Goal: Transaction & Acquisition: Obtain resource

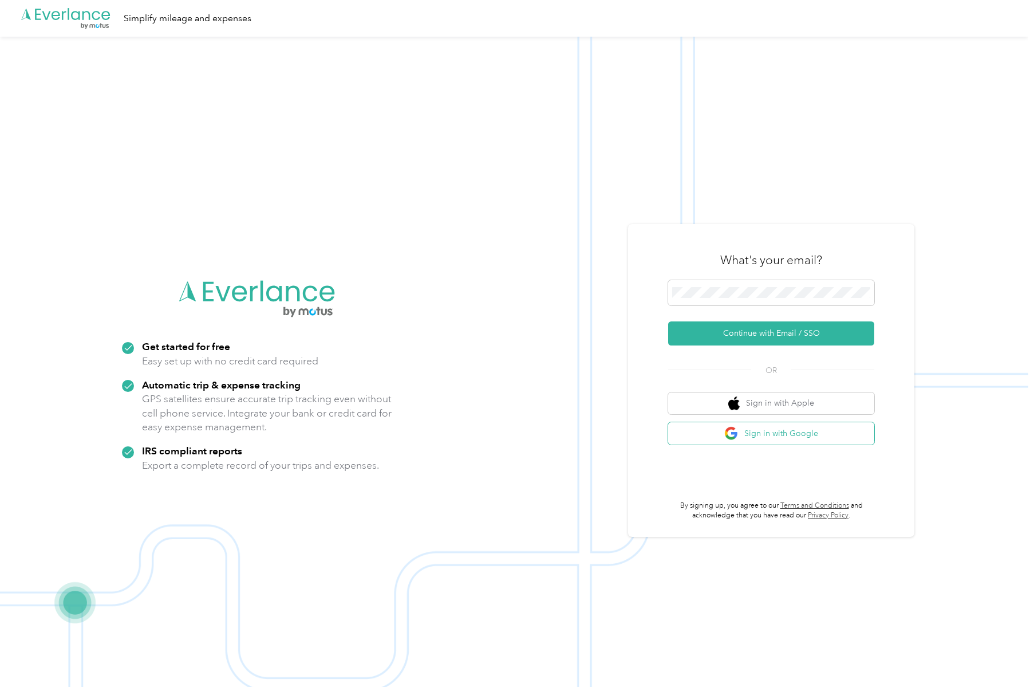
click at [811, 438] on button "Sign in with Google" at bounding box center [771, 433] width 206 height 22
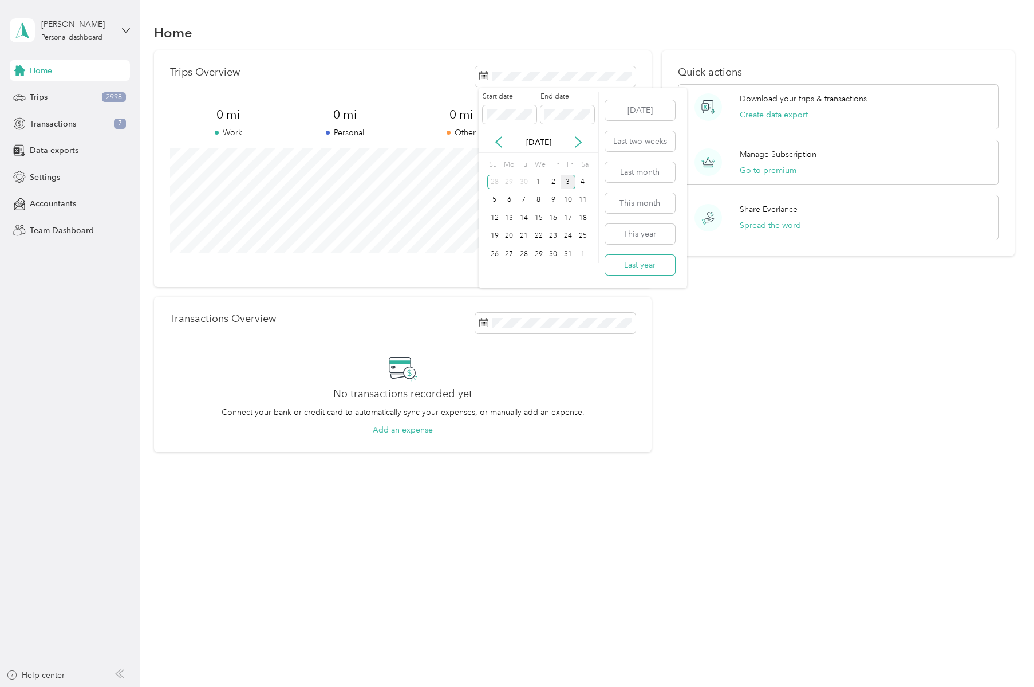
click at [645, 263] on button "Last year" at bounding box center [640, 265] width 70 height 20
click at [42, 93] on span "Trips" at bounding box center [39, 97] width 18 height 12
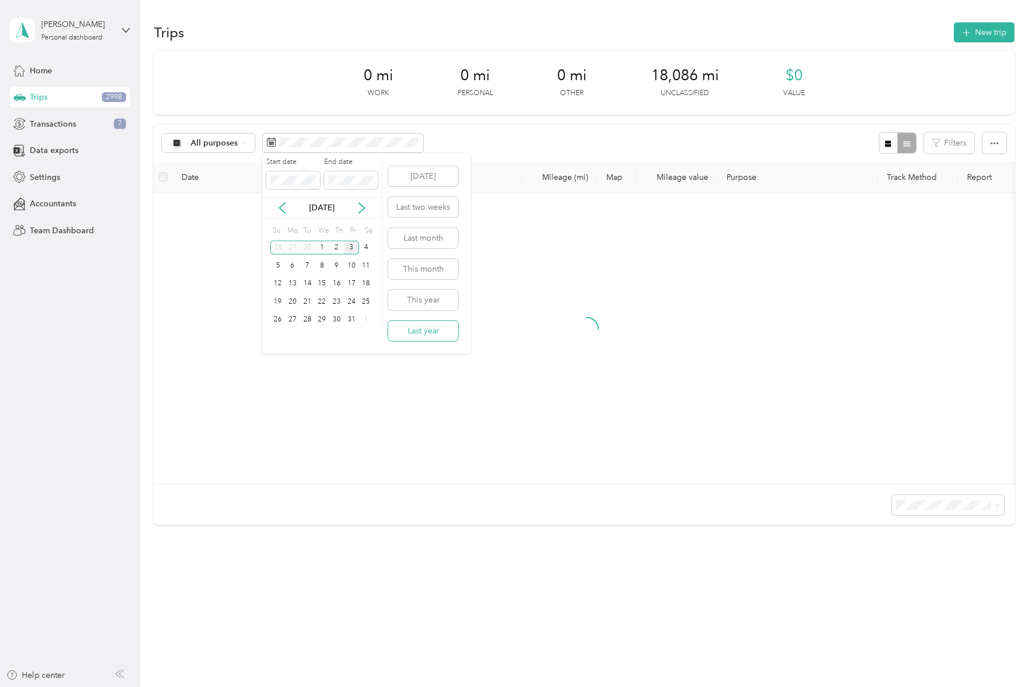
click at [425, 336] on button "Last year" at bounding box center [423, 331] width 70 height 20
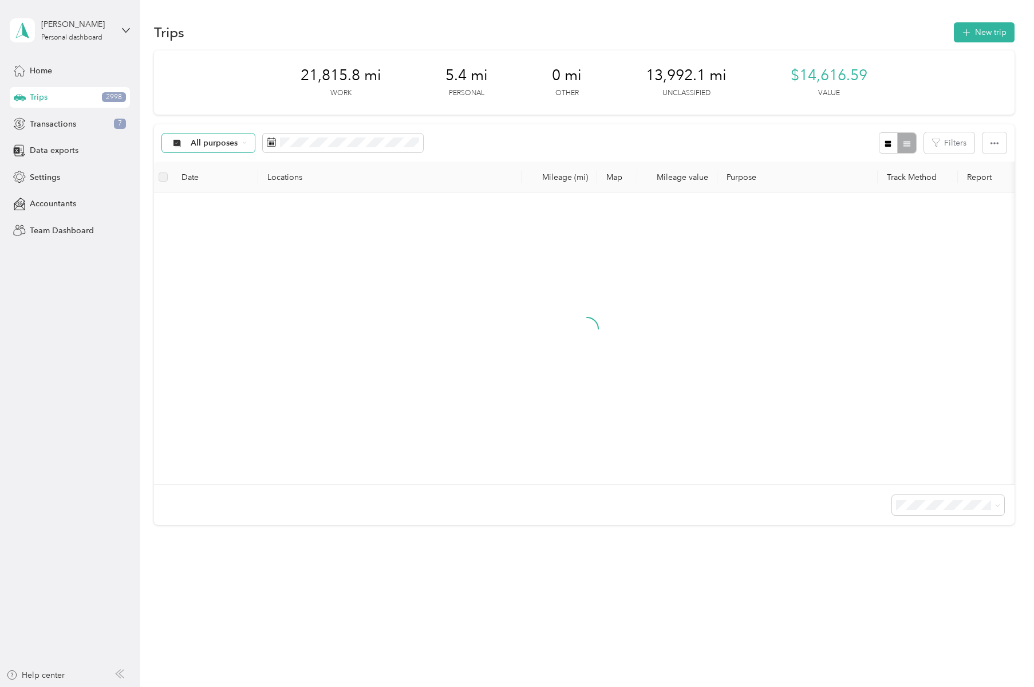
click at [242, 144] on icon at bounding box center [244, 142] width 5 height 5
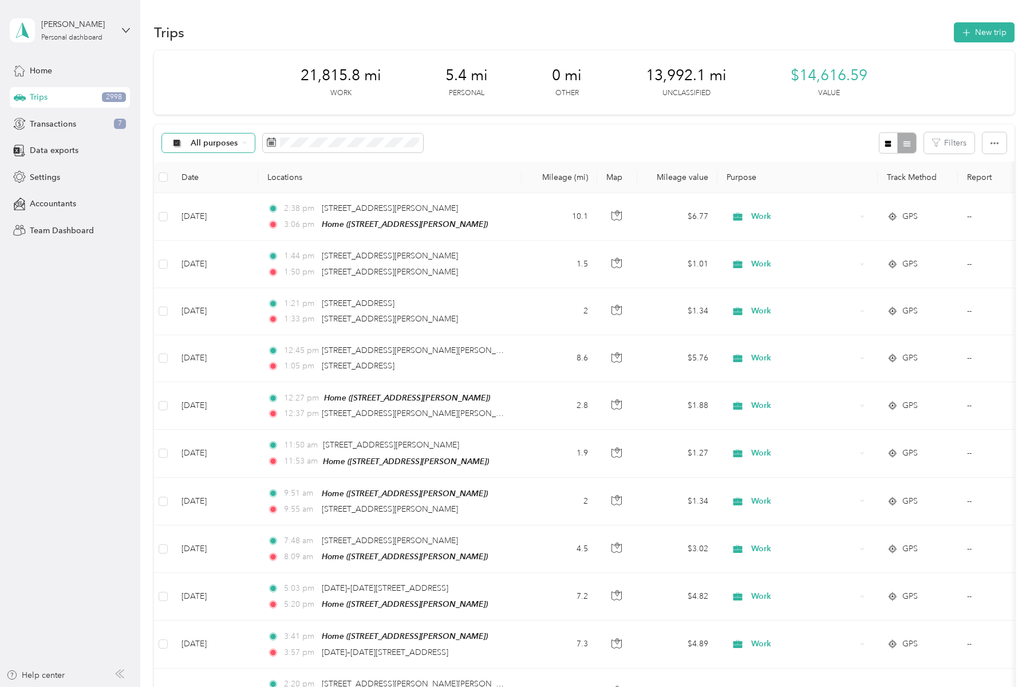
click at [200, 184] on span "Unclassified" at bounding box center [219, 183] width 56 height 12
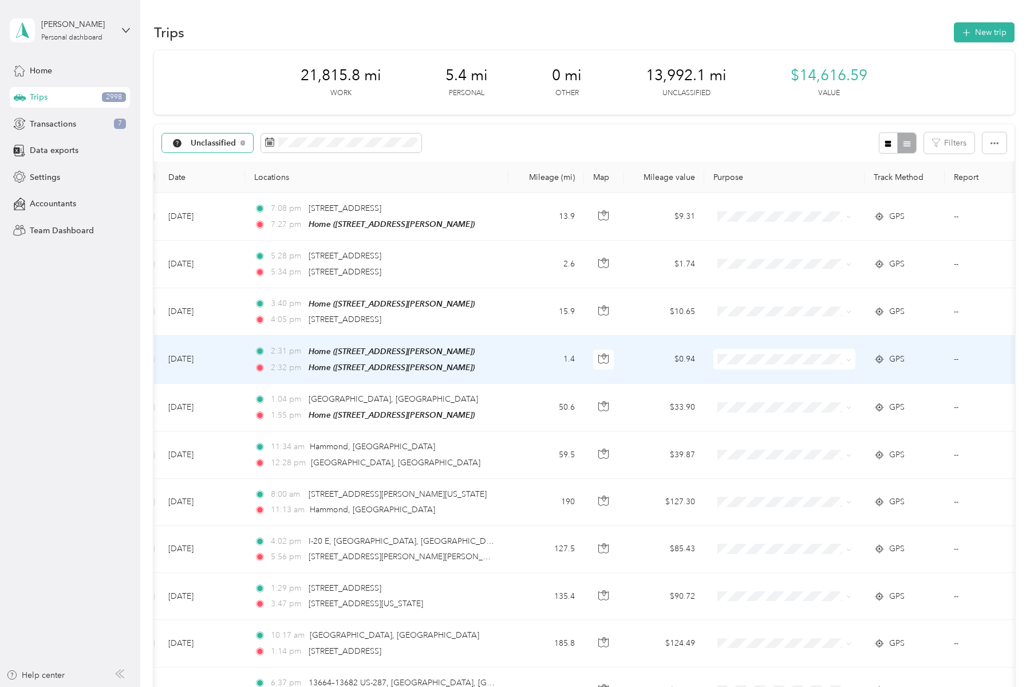
scroll to position [0, 14]
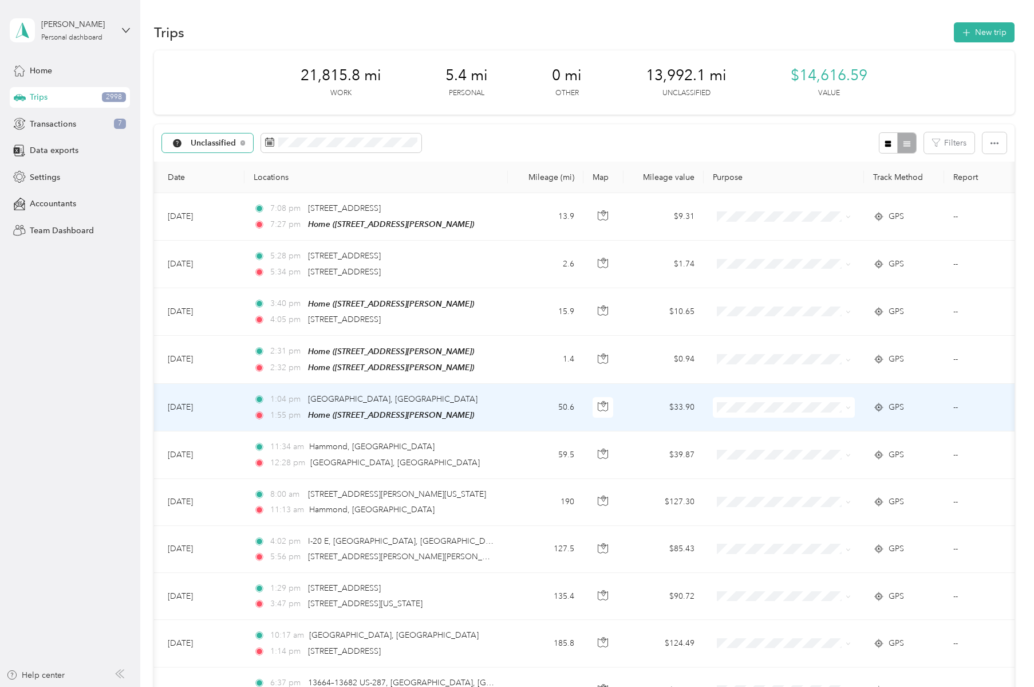
click at [845, 404] on span at bounding box center [846, 407] width 9 height 13
click at [845, 404] on span at bounding box center [848, 407] width 9 height 13
click at [773, 424] on span "Work" at bounding box center [796, 426] width 106 height 12
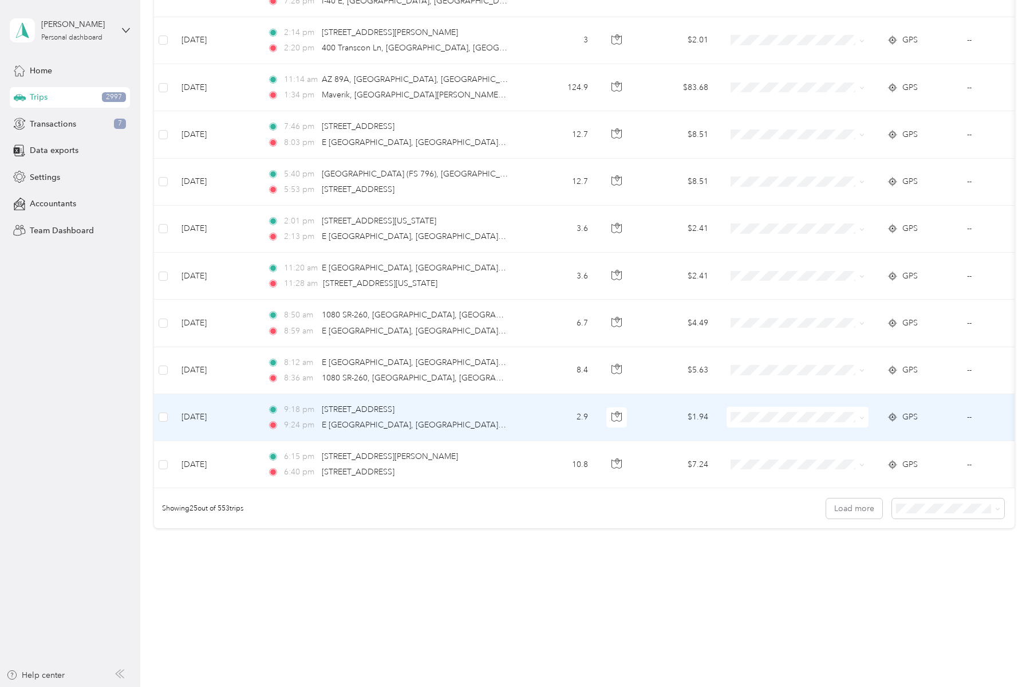
scroll to position [885, 0]
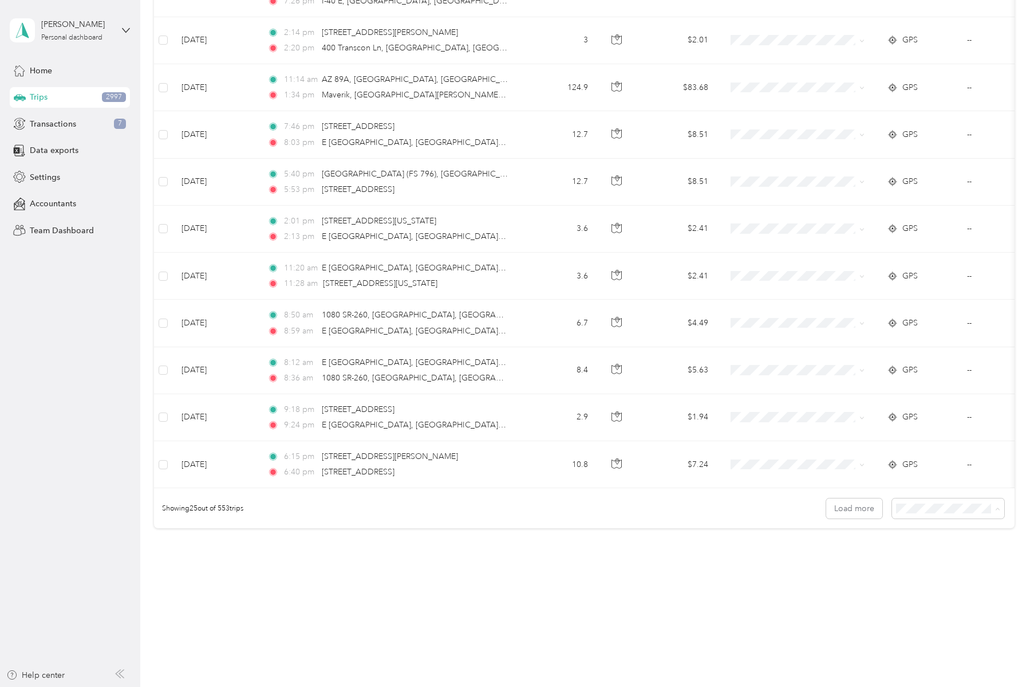
drag, startPoint x: 948, startPoint y: 571, endPoint x: 953, endPoint y: 572, distance: 5.8
click at [948, 571] on span "100 per load" at bounding box center [926, 570] width 47 height 10
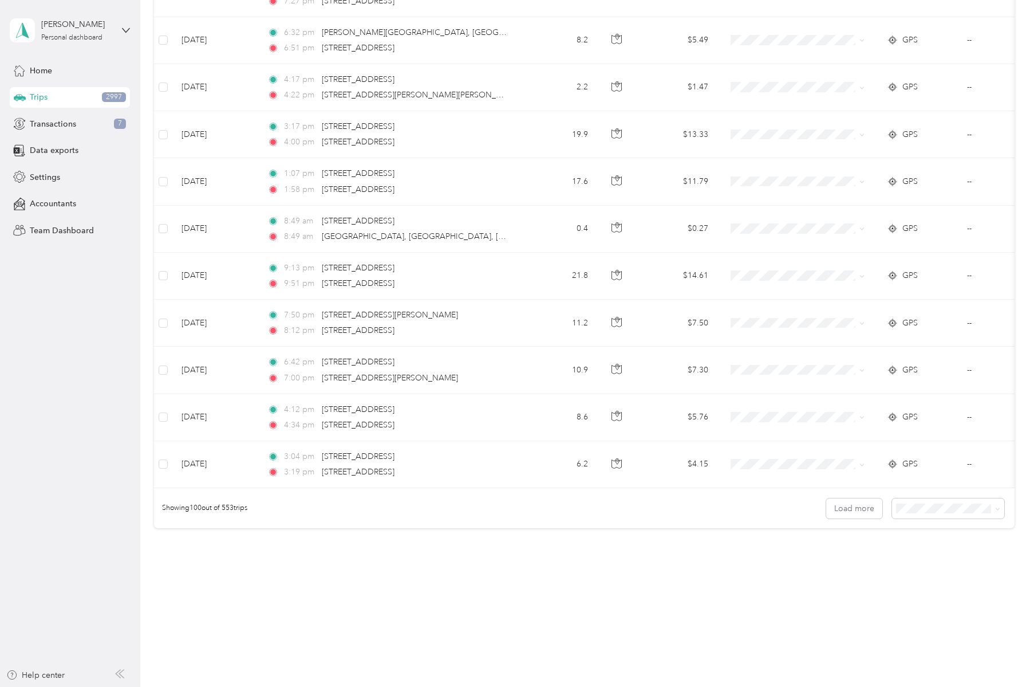
scroll to position [4417, 0]
click at [852, 512] on button "Load more" at bounding box center [854, 508] width 56 height 20
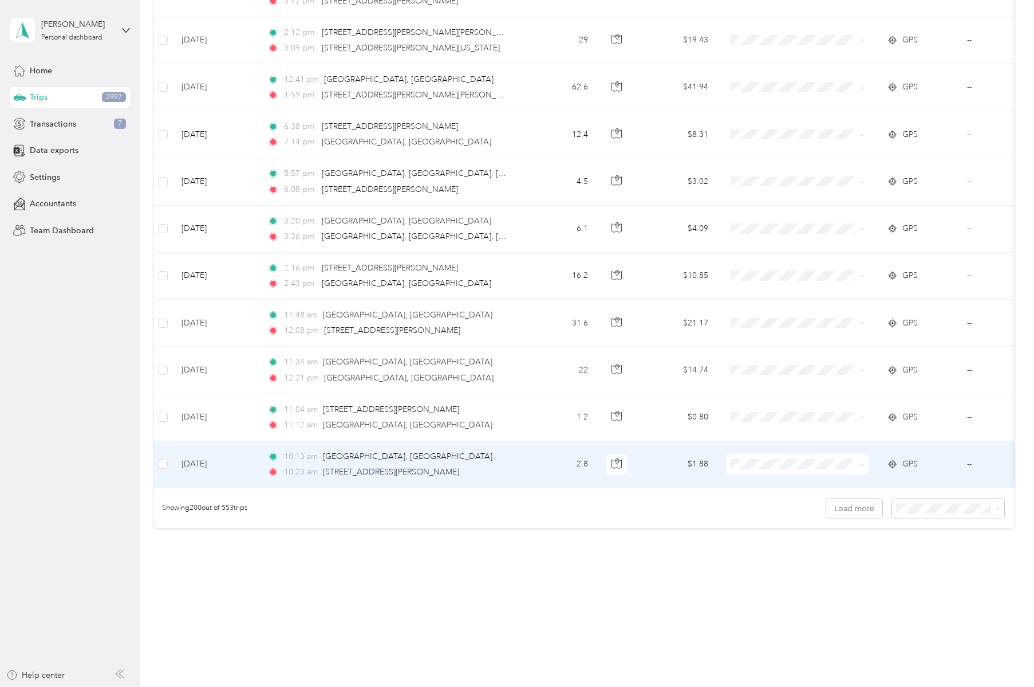
scroll to position [9128, 0]
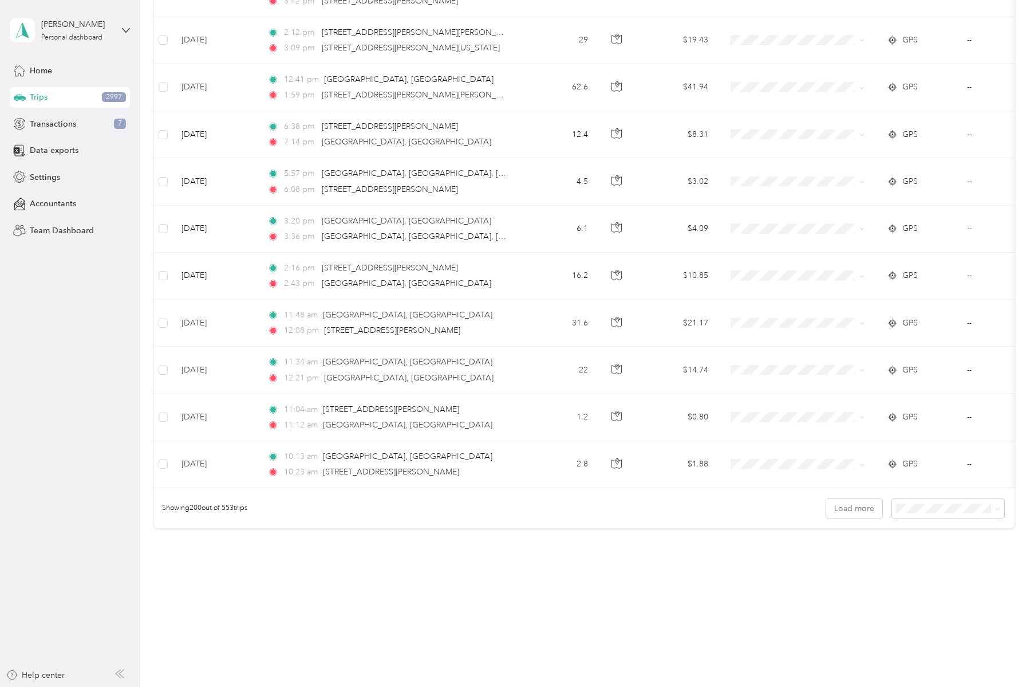
drag, startPoint x: 858, startPoint y: 506, endPoint x: 764, endPoint y: 506, distance: 94.5
click at [858, 506] on button "Load more" at bounding box center [854, 508] width 56 height 20
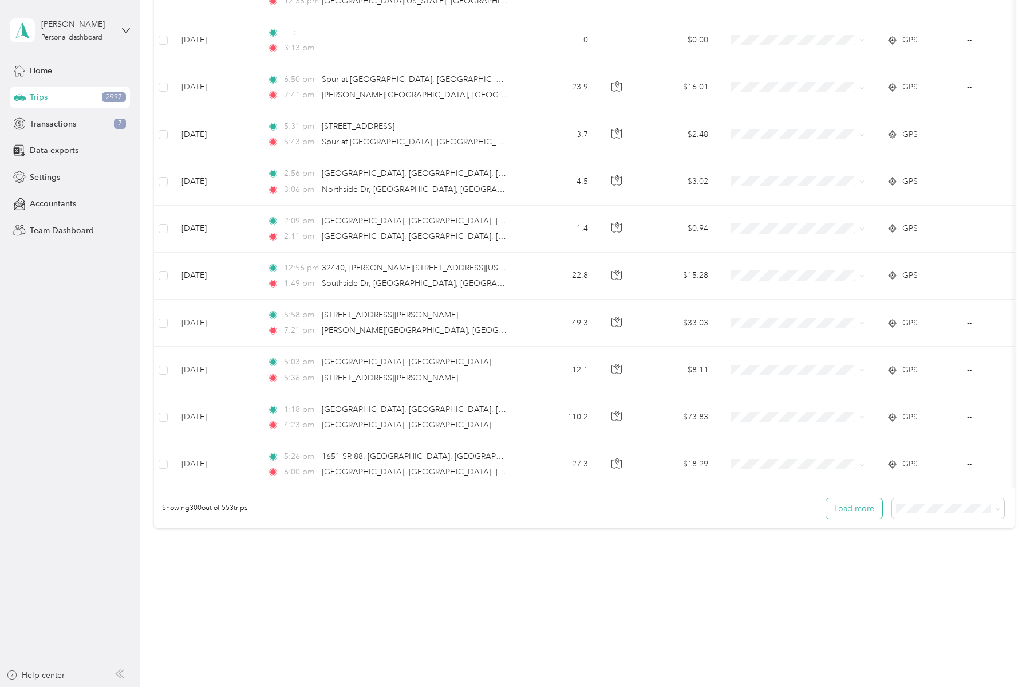
scroll to position [13838, 0]
click at [871, 503] on button "Load more" at bounding box center [854, 508] width 56 height 20
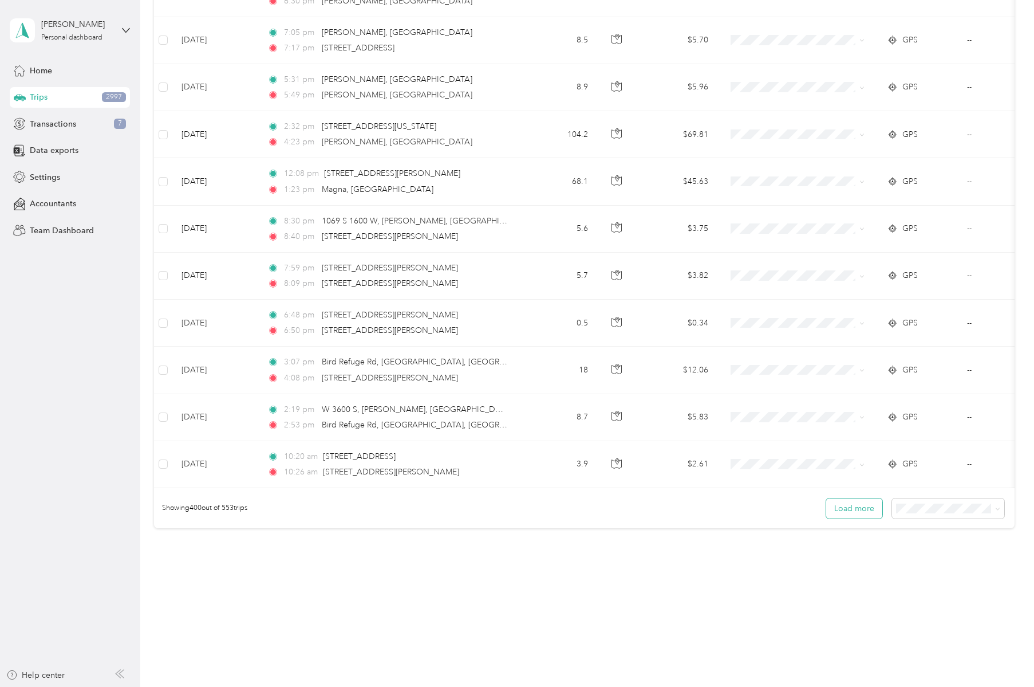
scroll to position [18548, 0]
click at [857, 509] on button "Load more" at bounding box center [854, 508] width 56 height 20
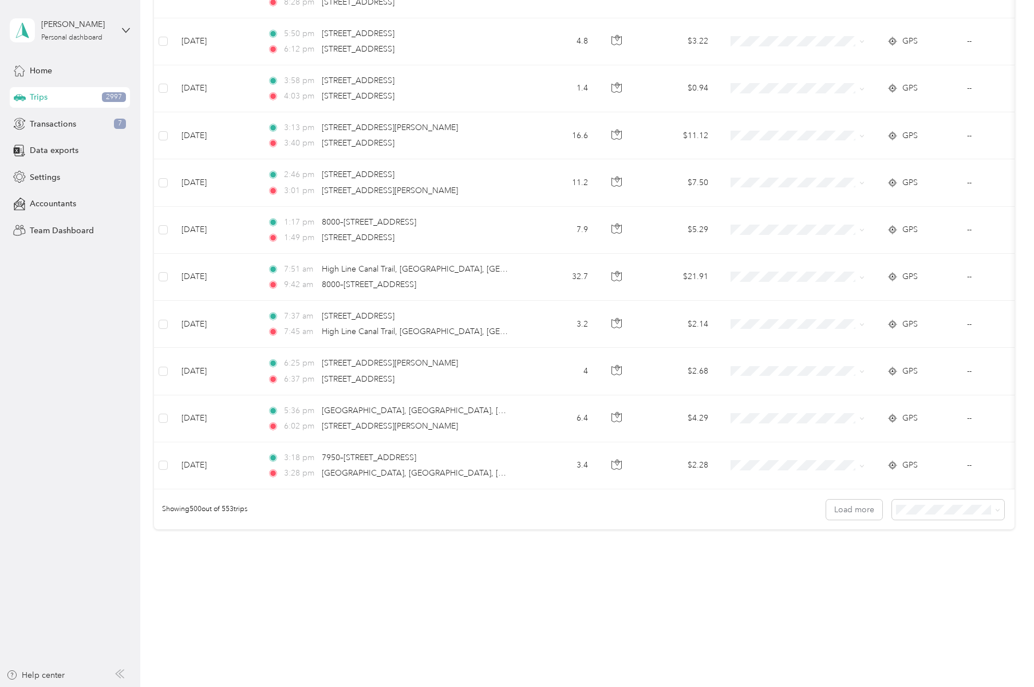
scroll to position [0, 0]
click at [864, 509] on button "Load more" at bounding box center [854, 509] width 56 height 20
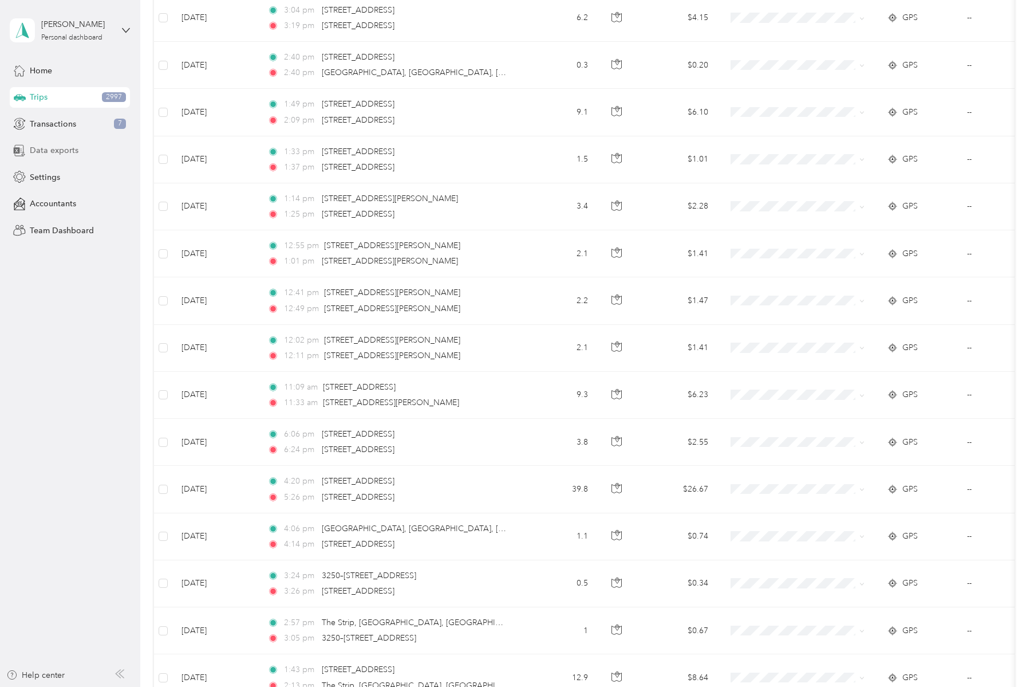
scroll to position [3822, 0]
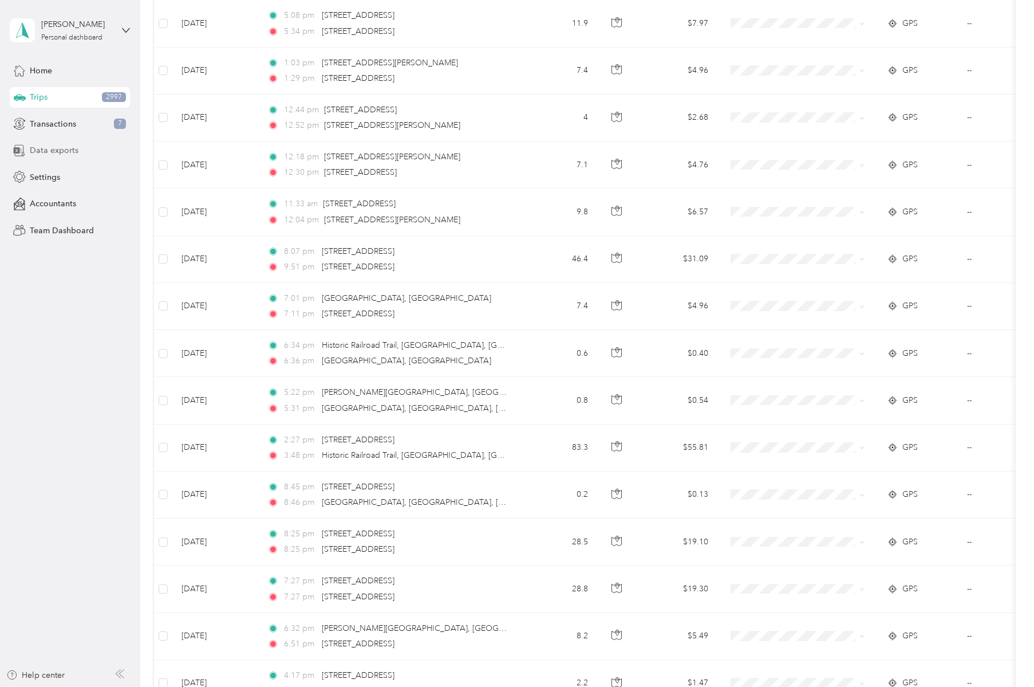
click at [53, 147] on span "Data exports" at bounding box center [54, 150] width 49 height 12
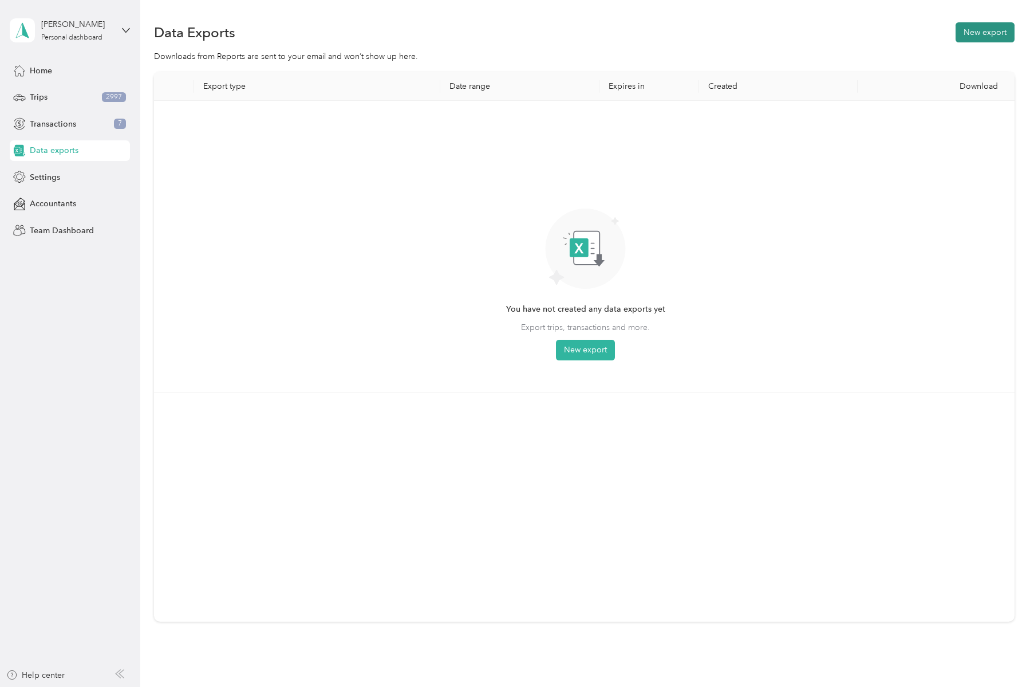
click at [978, 36] on button "New export" at bounding box center [985, 32] width 59 height 20
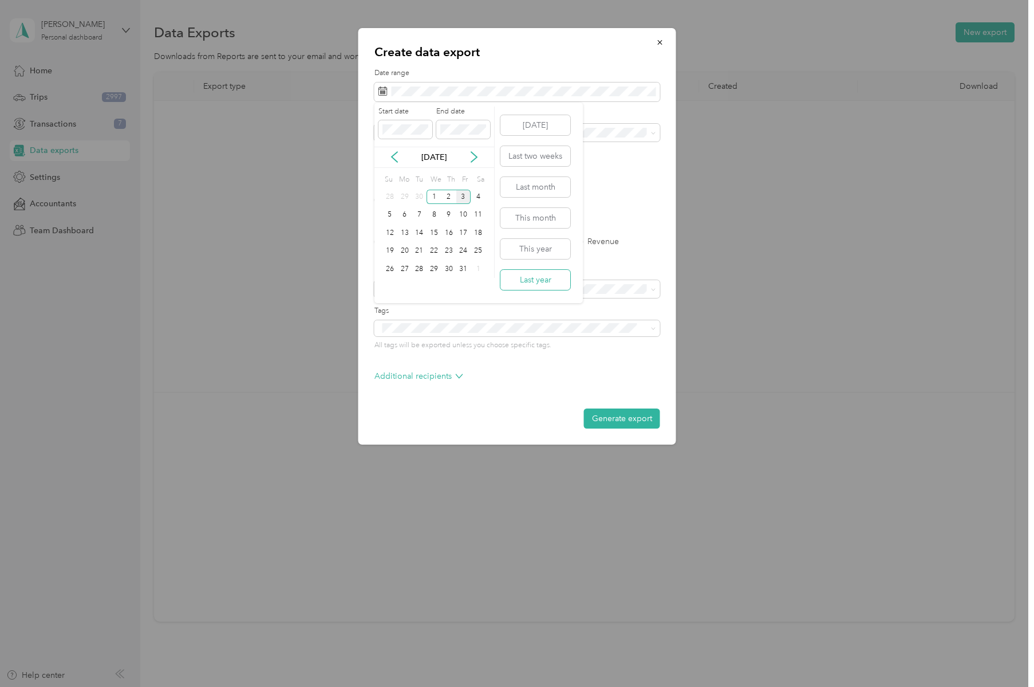
click at [532, 275] on button "Last year" at bounding box center [536, 280] width 70 height 20
click at [533, 143] on form "Date range Purpose Advanced filters File format Excel CSV PDF Export type All T…" at bounding box center [518, 248] width 286 height 360
click at [404, 172] on div "Work" at bounding box center [518, 172] width 270 height 12
click at [458, 196] on label "PDF" at bounding box center [470, 200] width 27 height 8
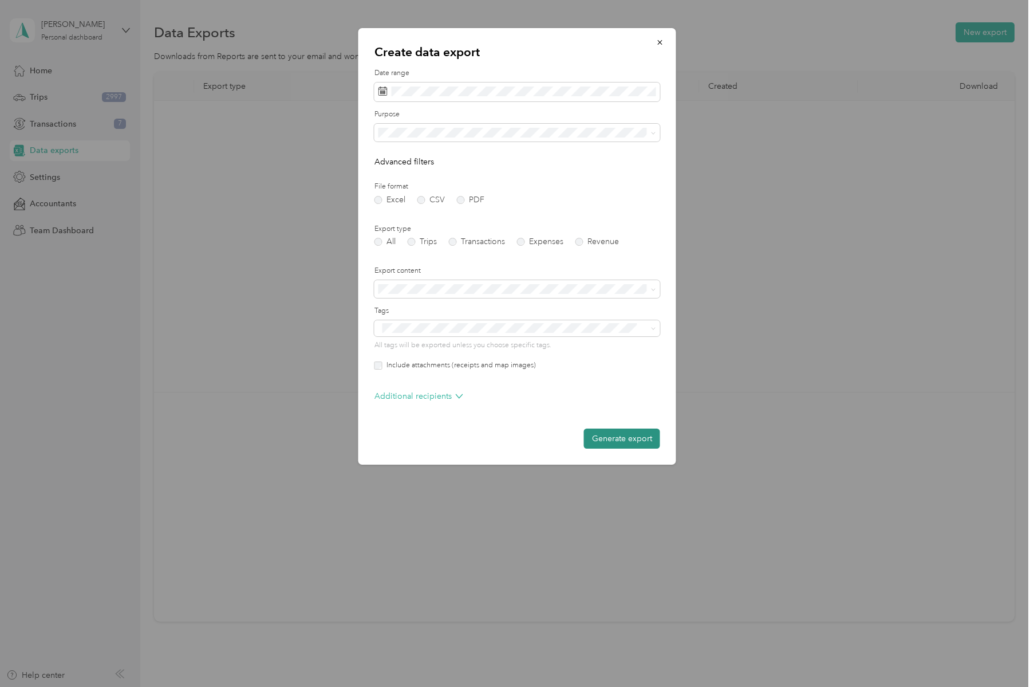
click at [624, 442] on button "Generate export" at bounding box center [622, 438] width 76 height 20
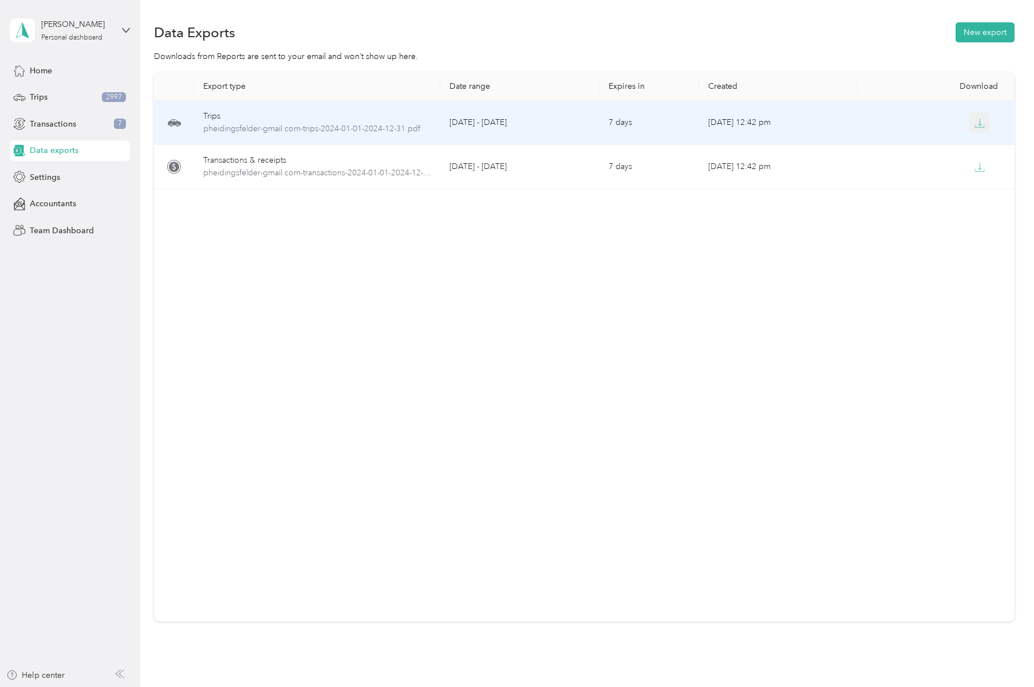
click at [980, 122] on icon "button" at bounding box center [979, 122] width 3 height 7
